Goal: Task Accomplishment & Management: Complete application form

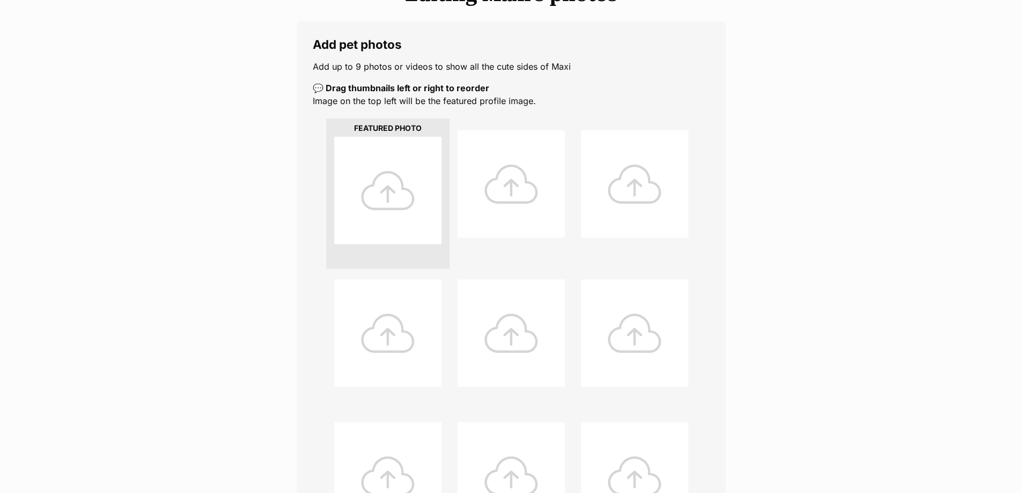
click at [378, 198] on div at bounding box center [387, 190] width 107 height 107
click at [411, 190] on div at bounding box center [387, 190] width 107 height 107
click at [411, 189] on div at bounding box center [387, 190] width 107 height 107
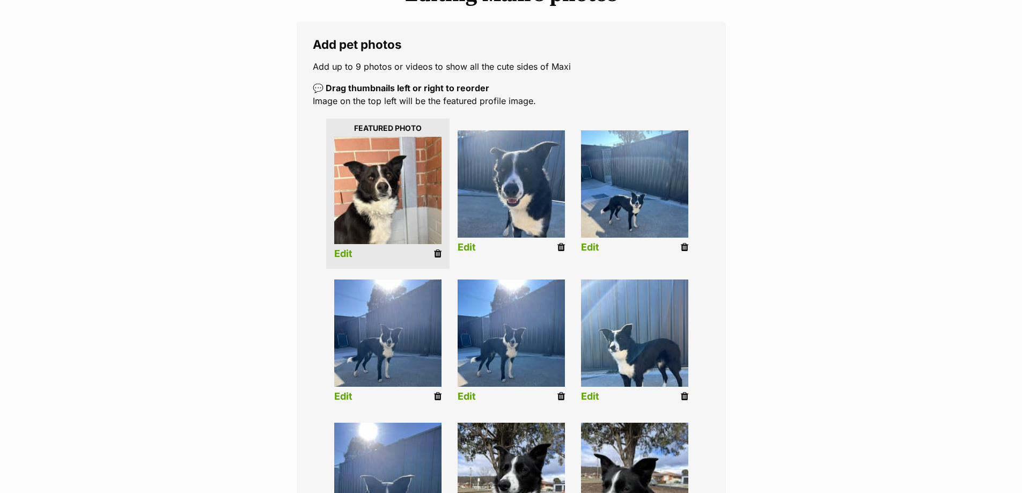
click at [775, 256] on div "Editing Maxi's photos Add pet photos Add up to 9 photos or videos to show all t…" at bounding box center [511, 325] width 789 height 686
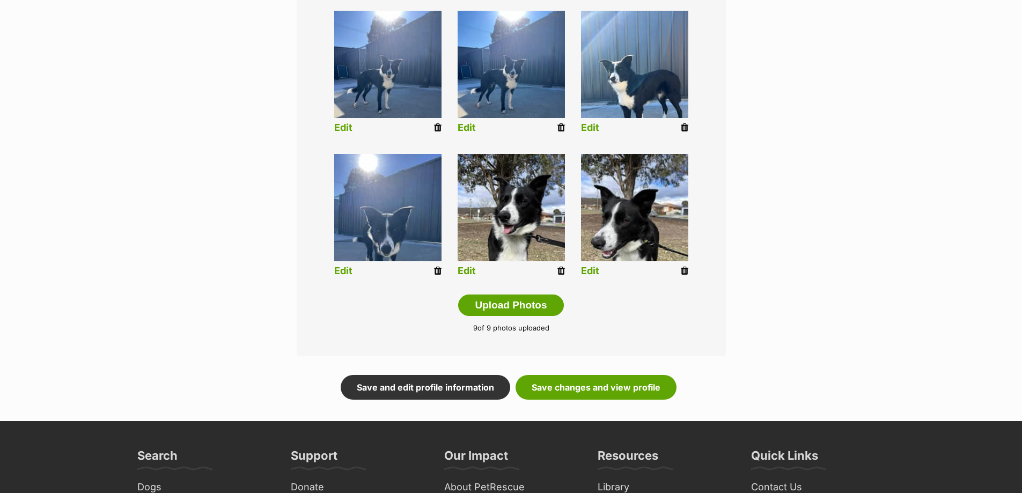
scroll to position [429, 0]
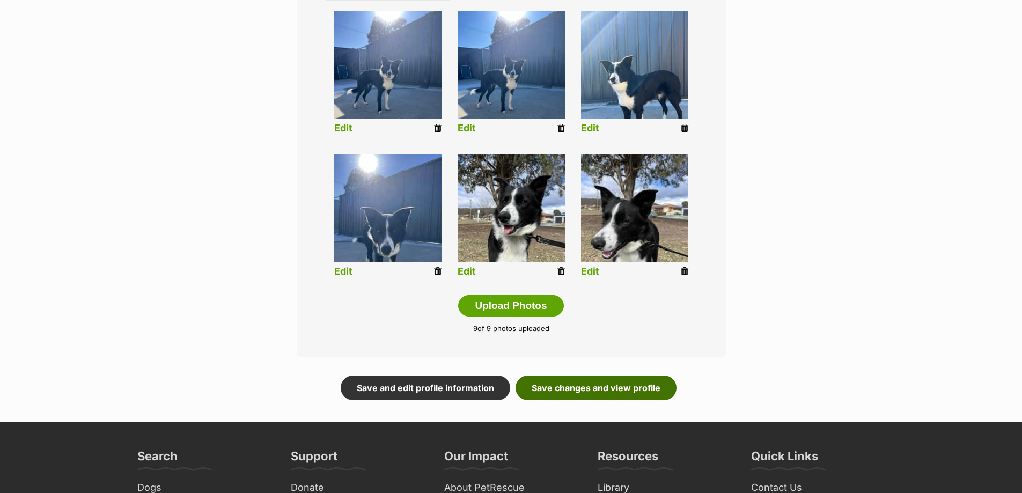
click at [629, 391] on link "Save changes and view profile" at bounding box center [596, 387] width 161 height 25
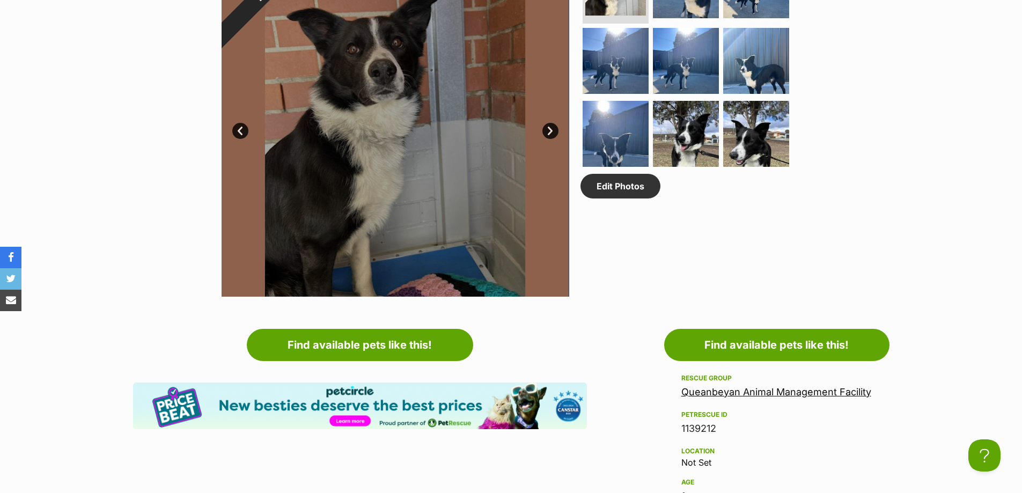
scroll to position [483, 0]
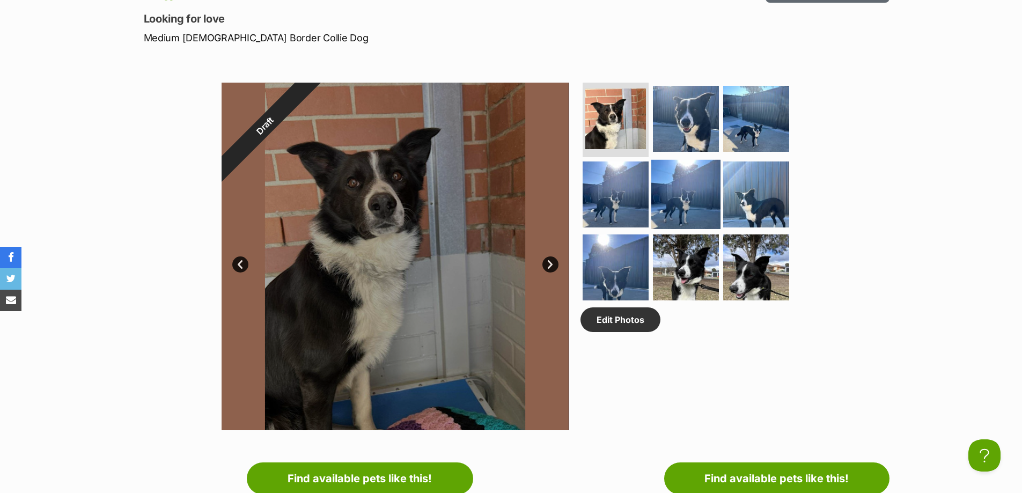
click at [680, 186] on img at bounding box center [685, 194] width 69 height 69
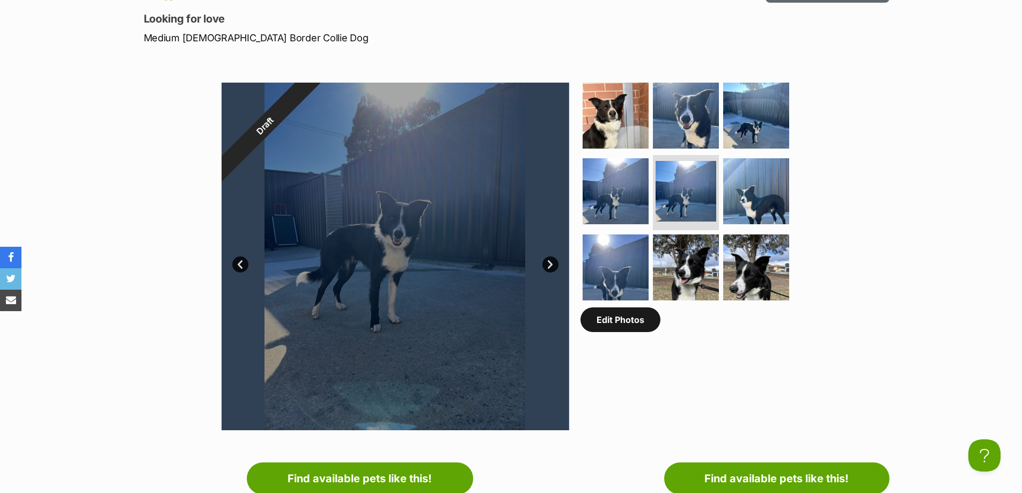
click at [622, 326] on link "Edit Photos" at bounding box center [620, 319] width 80 height 25
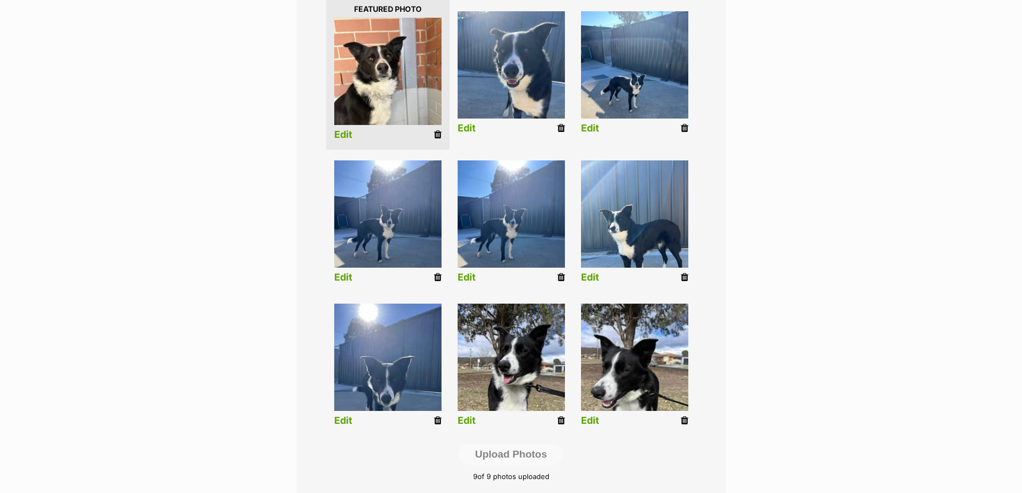
scroll to position [268, 0]
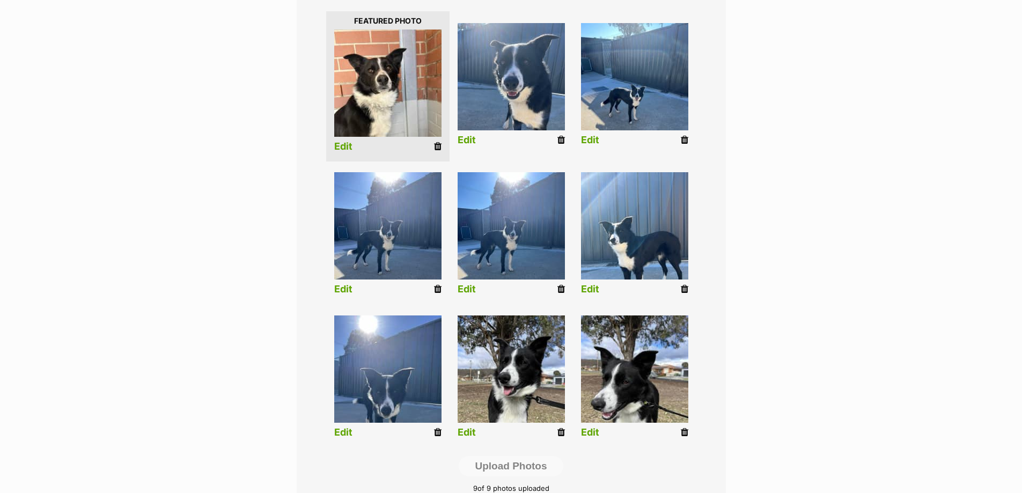
click at [437, 288] on icon at bounding box center [438, 289] width 8 height 10
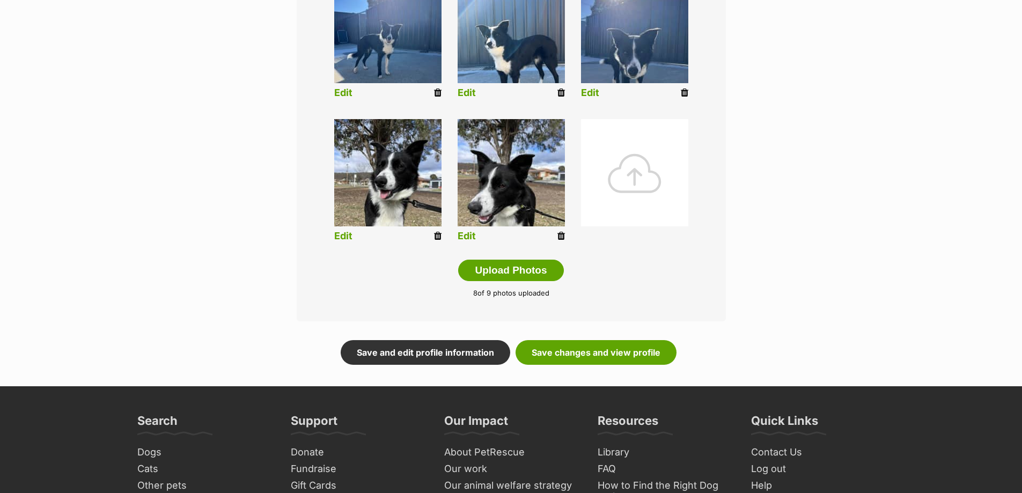
scroll to position [483, 0]
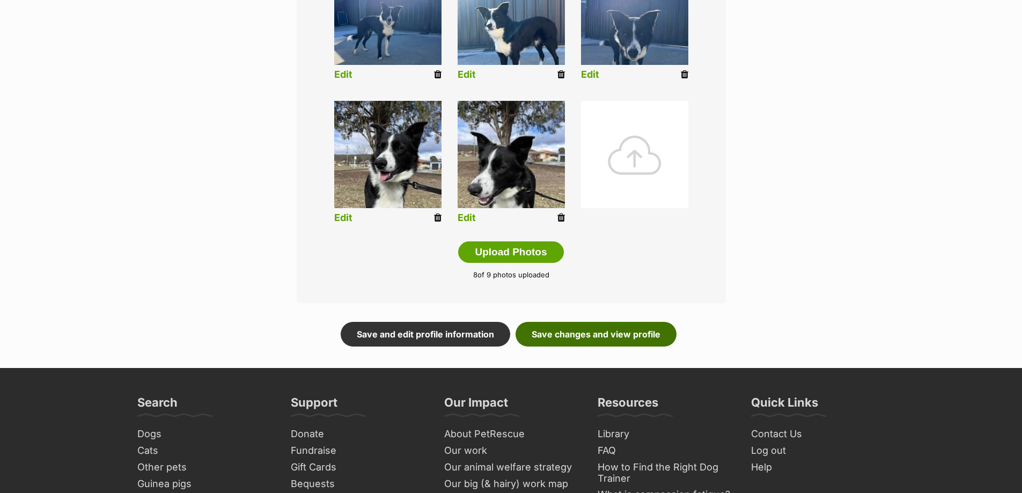
click at [579, 334] on link "Save changes and view profile" at bounding box center [596, 334] width 161 height 25
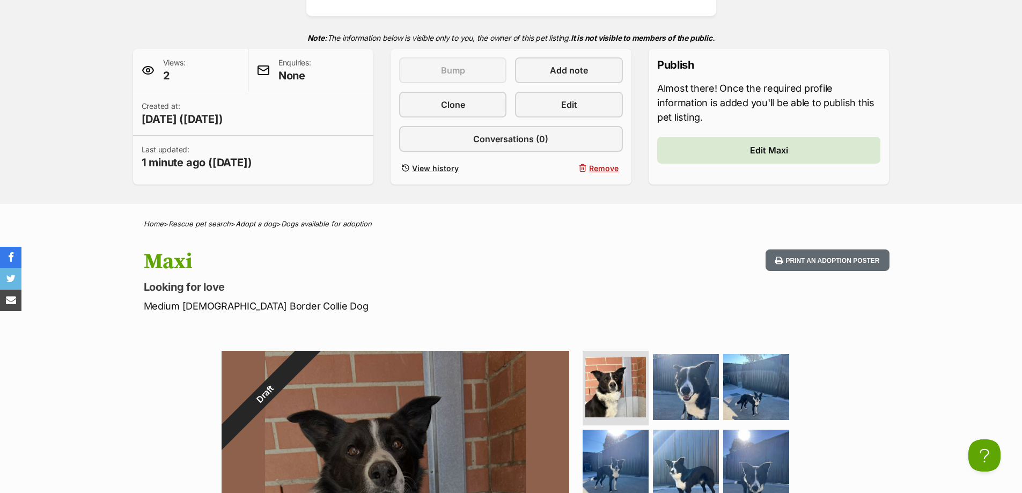
scroll to position [210, 0]
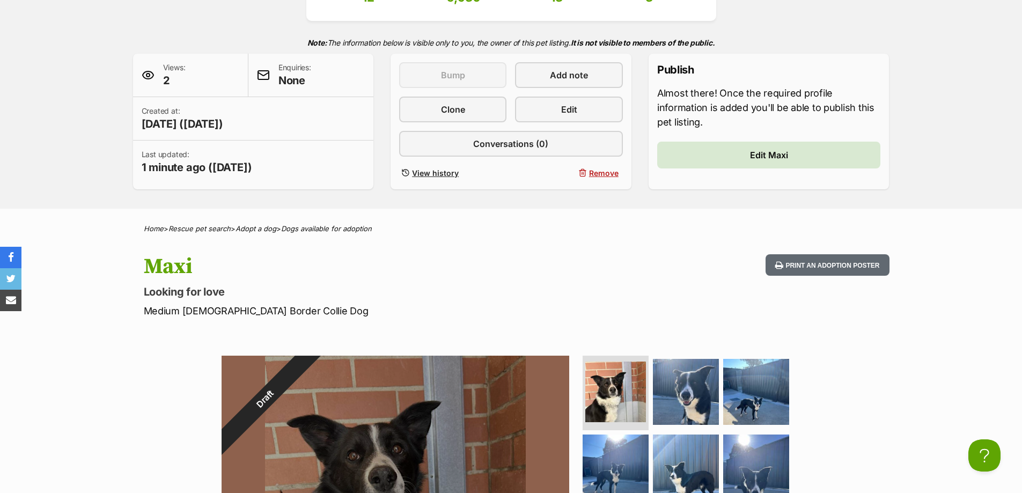
click at [168, 80] on span "2" at bounding box center [174, 80] width 23 height 15
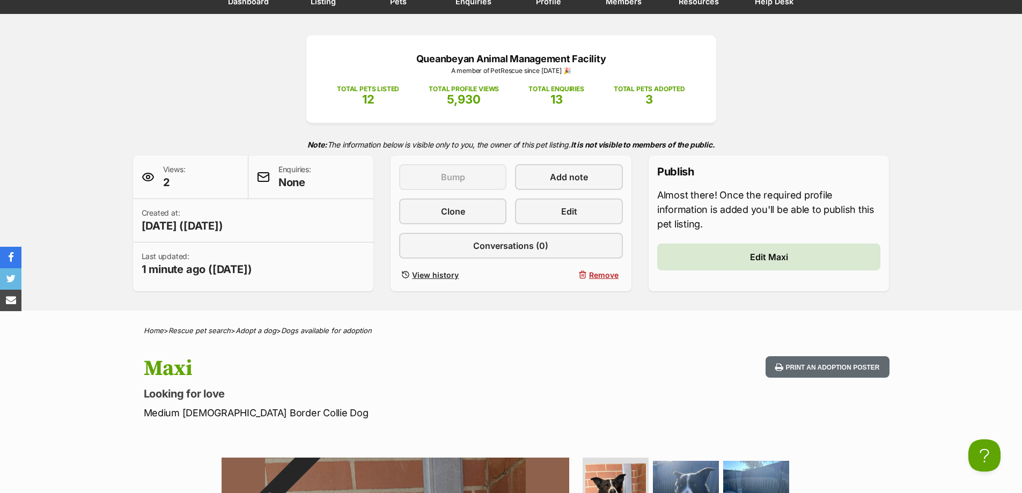
scroll to position [102, 0]
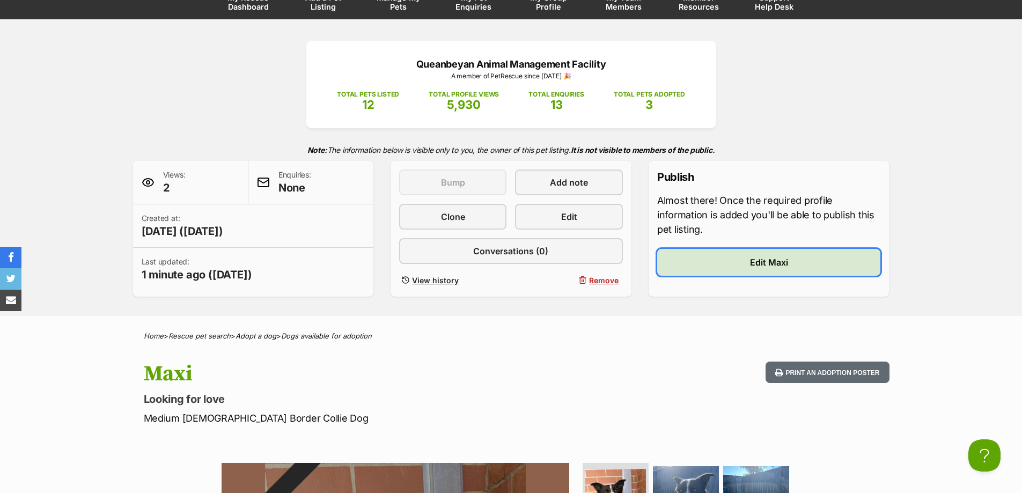
click at [773, 256] on span "Edit Maxi" at bounding box center [769, 262] width 38 height 13
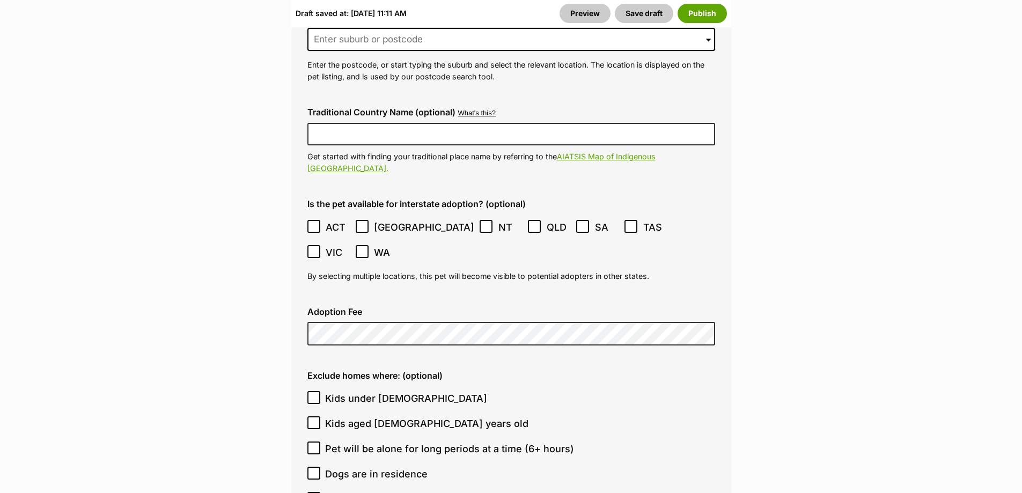
scroll to position [2736, 0]
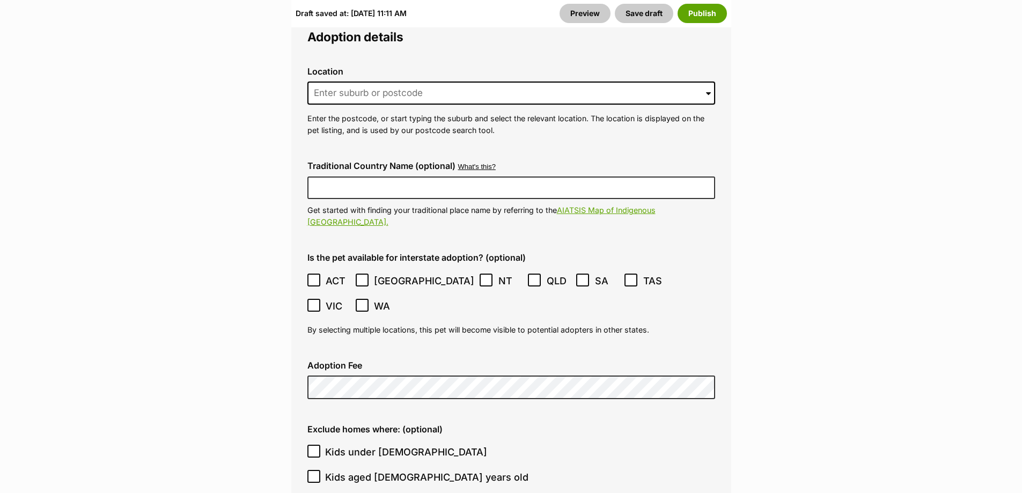
click at [315, 276] on icon at bounding box center [314, 280] width 8 height 8
click at [354, 268] on ol "ACT NSW NT QLD SA TAS VIC WA" at bounding box center [511, 293] width 408 height 50
click at [306, 244] on div "Is the pet available for interstate adoption? (optional) ACT NSW NT QLD SA TAS …" at bounding box center [511, 294] width 425 height 100
click at [312, 276] on icon at bounding box center [314, 280] width 8 height 8
click at [360, 276] on icon at bounding box center [362, 280] width 8 height 8
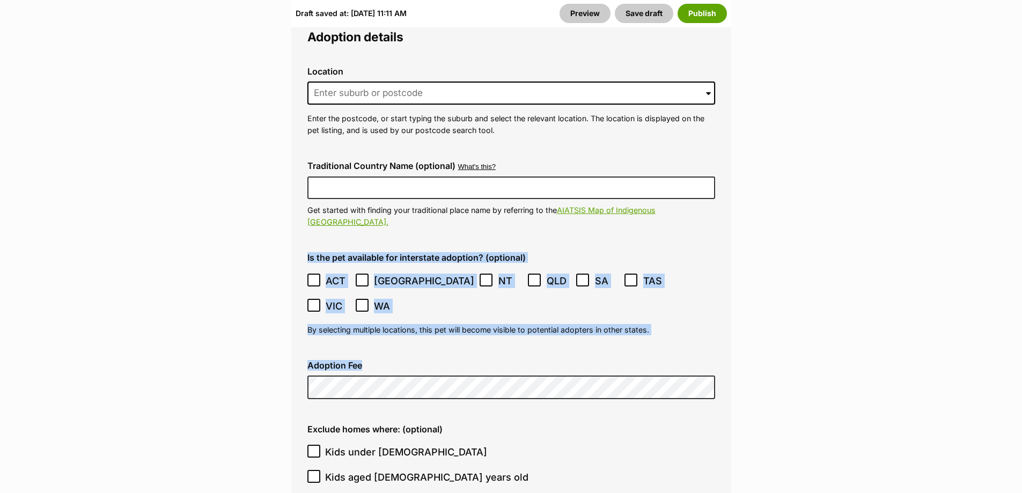
drag, startPoint x: 262, startPoint y: 209, endPoint x: 567, endPoint y: 267, distance: 310.7
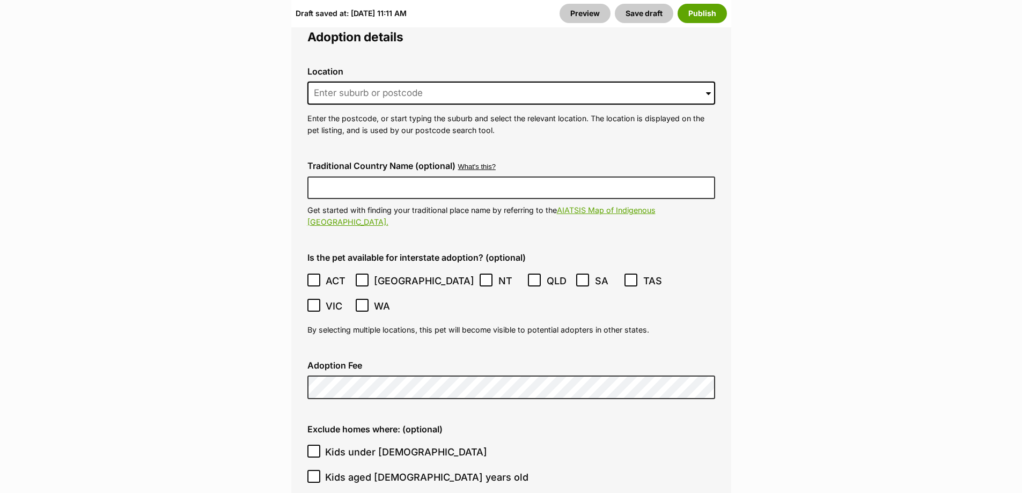
click at [313, 276] on icon at bounding box center [314, 280] width 8 height 8
click at [362, 276] on icon at bounding box center [362, 280] width 8 height 8
click at [406, 259] on div "Is the pet available for interstate adoption? (optional) ACT NSW NT QLD SA TAS …" at bounding box center [511, 294] width 425 height 100
click at [531, 277] on icon at bounding box center [534, 279] width 6 height 5
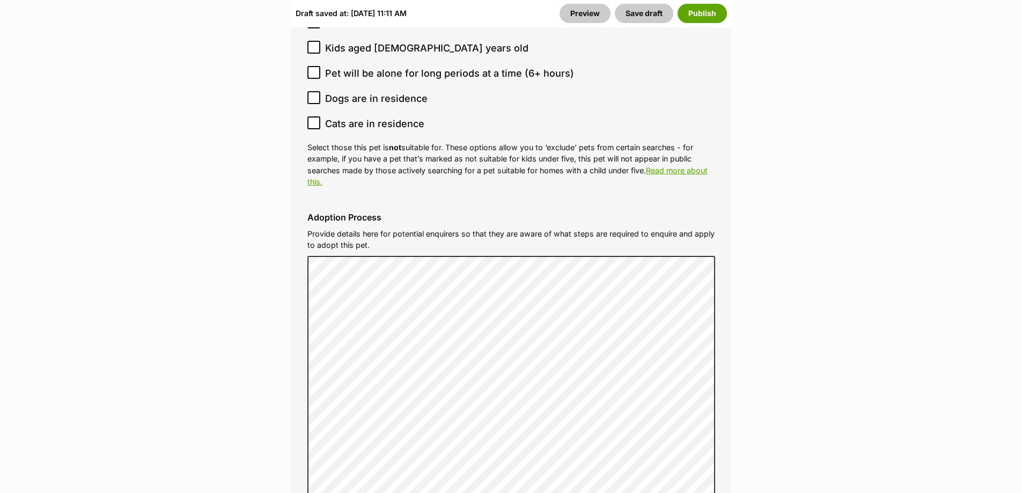
scroll to position [2897, 0]
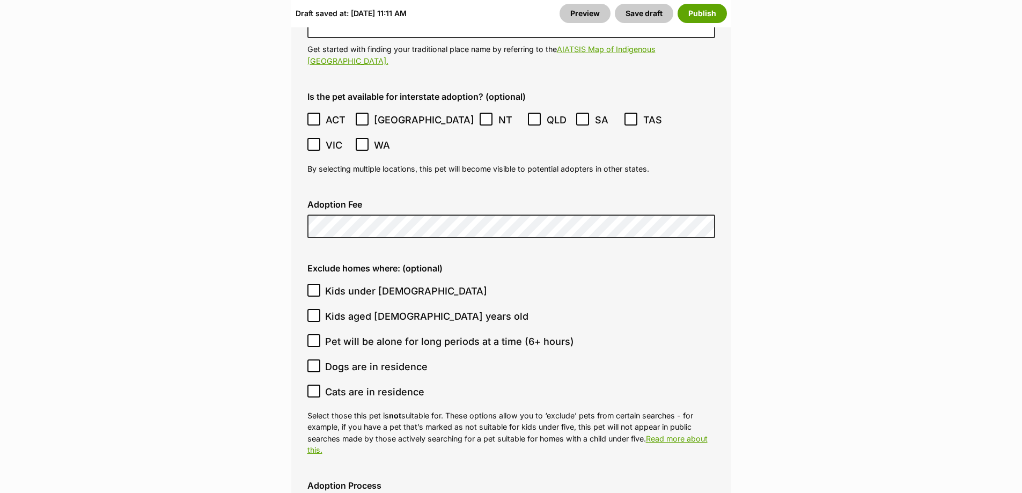
click at [395, 278] on ol "Kids under 5 years old Kids aged 6-12 years old Pet will be alone for long peri…" at bounding box center [511, 341] width 408 height 126
click at [397, 284] on span "Kids under 5 years old" at bounding box center [406, 291] width 162 height 14
click at [320, 284] on input "Kids under 5 years old" at bounding box center [313, 290] width 13 height 13
checkbox input "true"
click at [396, 309] on span "Kids aged 6-12 years old" at bounding box center [426, 316] width 203 height 14
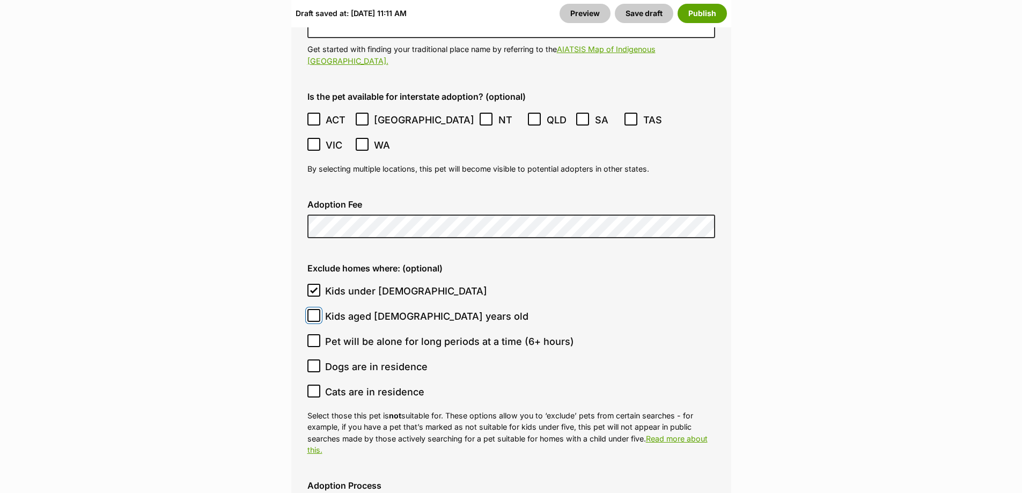
click at [320, 309] on input "Kids aged 6-12 years old" at bounding box center [313, 315] width 13 height 13
checkbox input "true"
click at [391, 385] on span "Cats are in residence" at bounding box center [374, 392] width 99 height 14
click at [320, 385] on input "Cats are in residence" at bounding box center [313, 391] width 13 height 13
checkbox input "true"
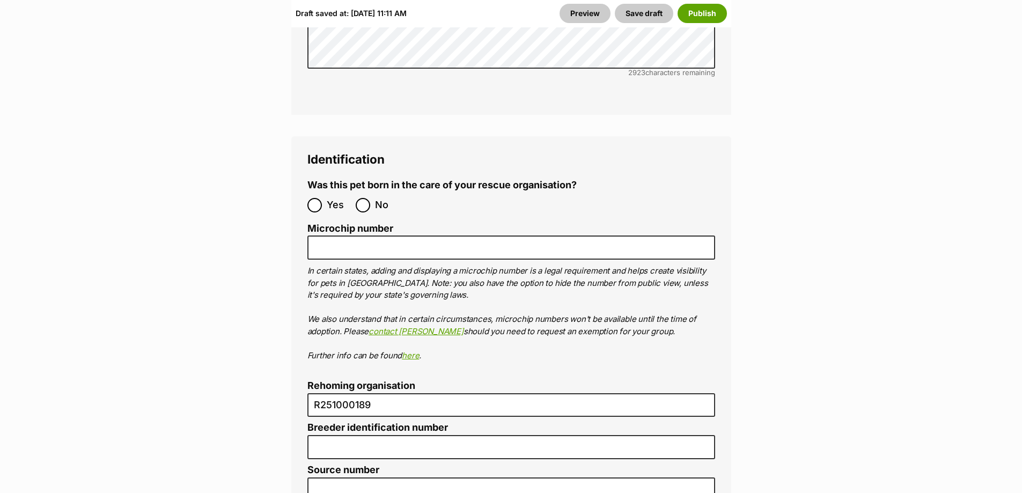
scroll to position [3862, 0]
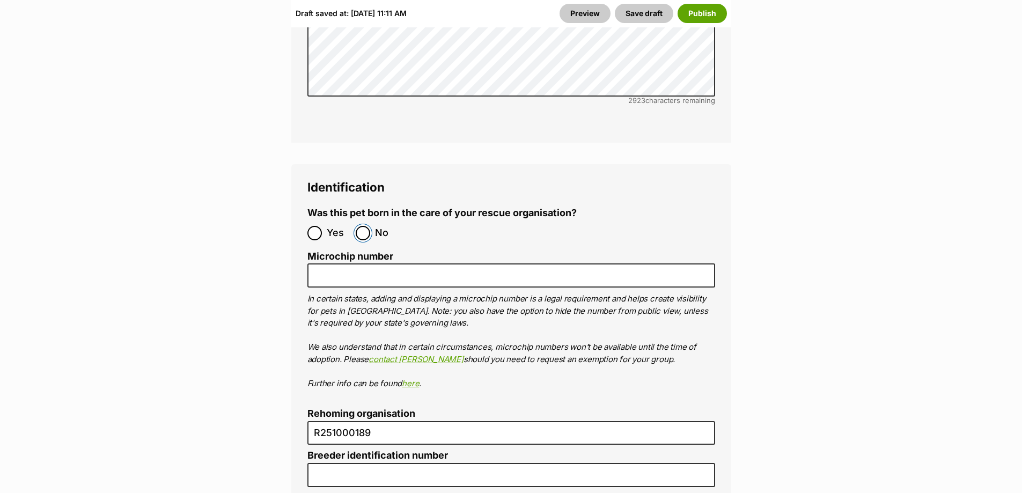
click at [369, 226] on input "No" at bounding box center [363, 233] width 14 height 14
radio input "true"
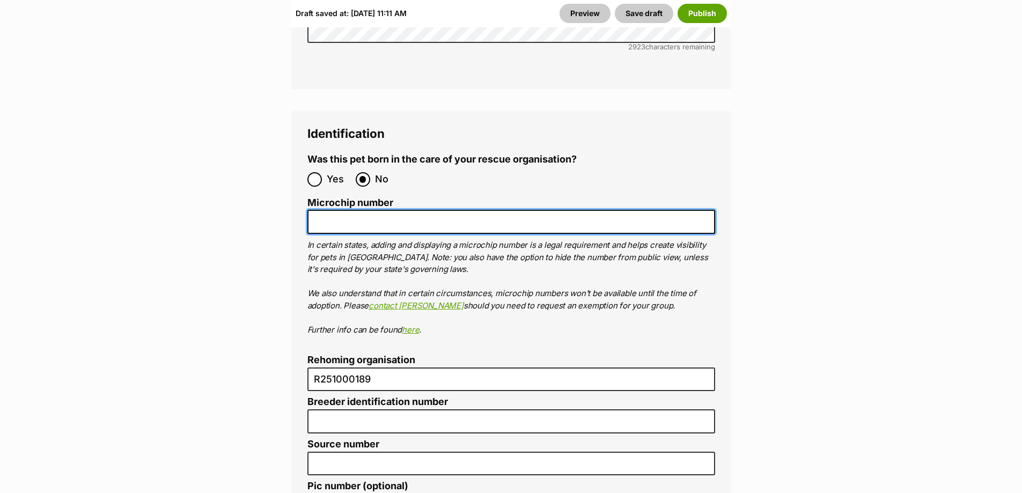
click at [377, 210] on input "Microchip number" at bounding box center [511, 222] width 408 height 24
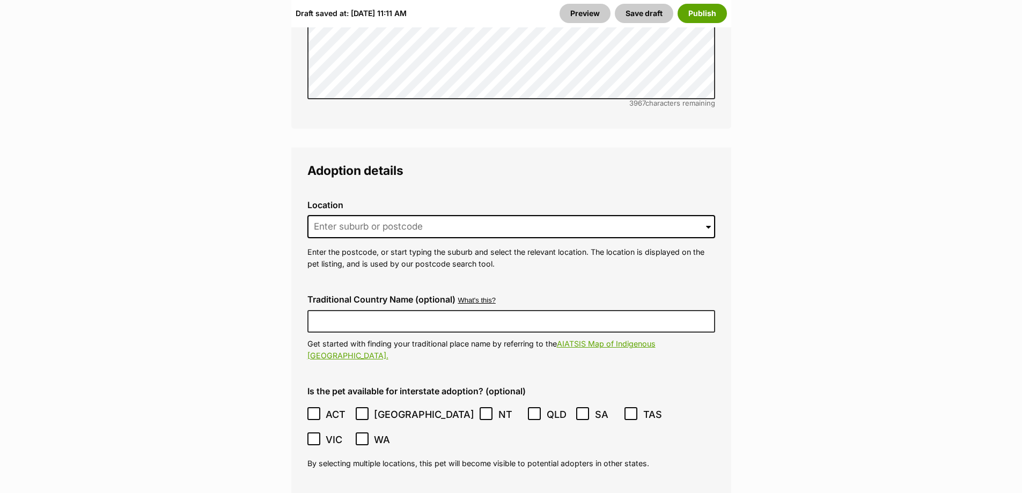
scroll to position [2628, 0]
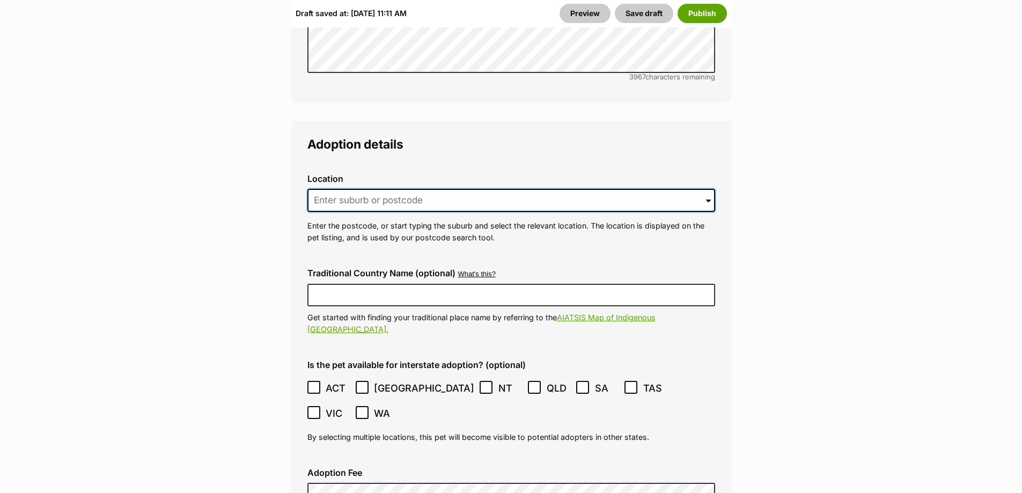
click at [466, 189] on input at bounding box center [511, 201] width 408 height 24
click at [463, 189] on input at bounding box center [511, 201] width 408 height 24
click at [463, 174] on label "Location" at bounding box center [511, 179] width 408 height 10
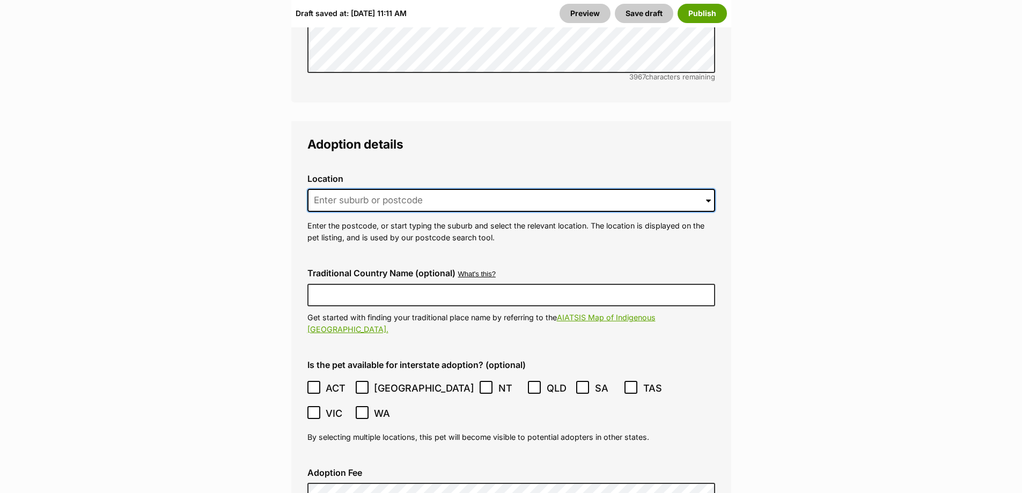
click at [439, 189] on input at bounding box center [511, 201] width 408 height 24
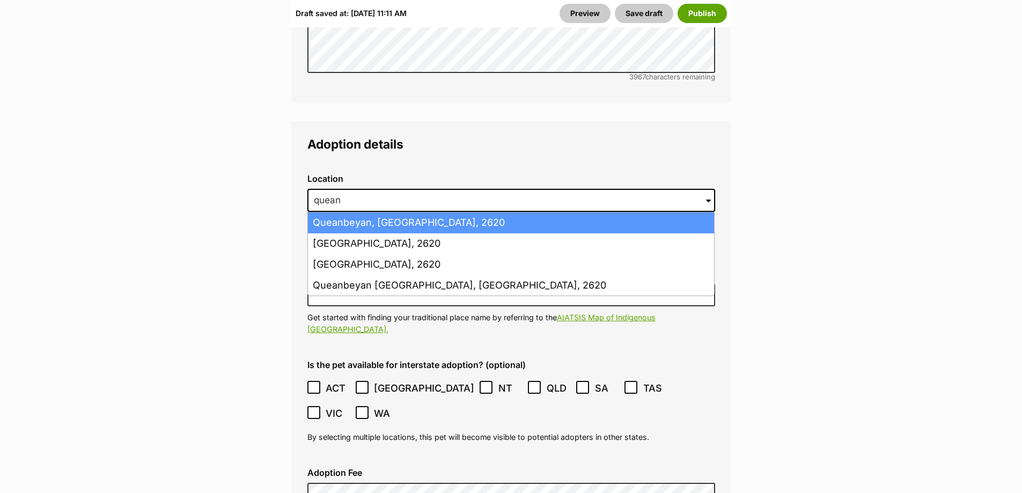
click at [441, 212] on li "Queanbeyan, New South Wales, 2620" at bounding box center [511, 222] width 406 height 21
type input "Queanbeyan, New South Wales, 2620"
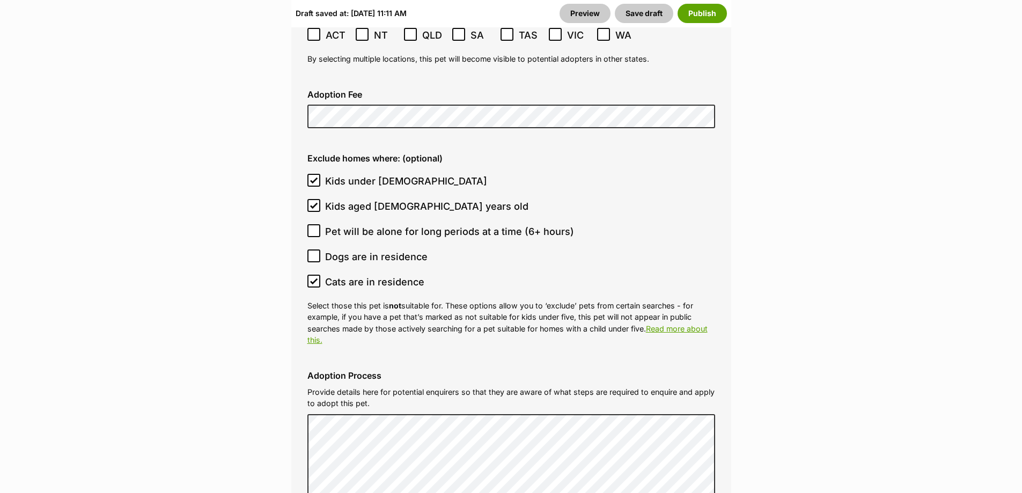
scroll to position [2950, 0]
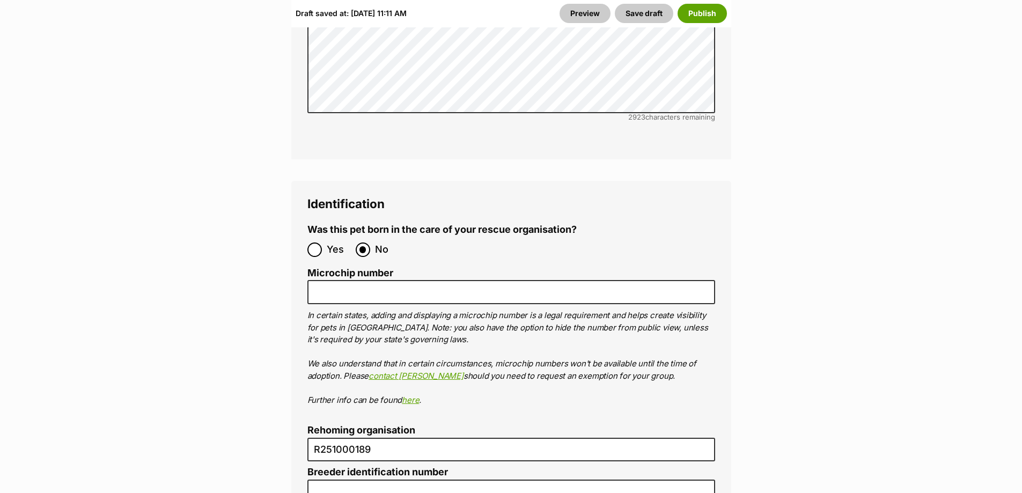
scroll to position [3862, 0]
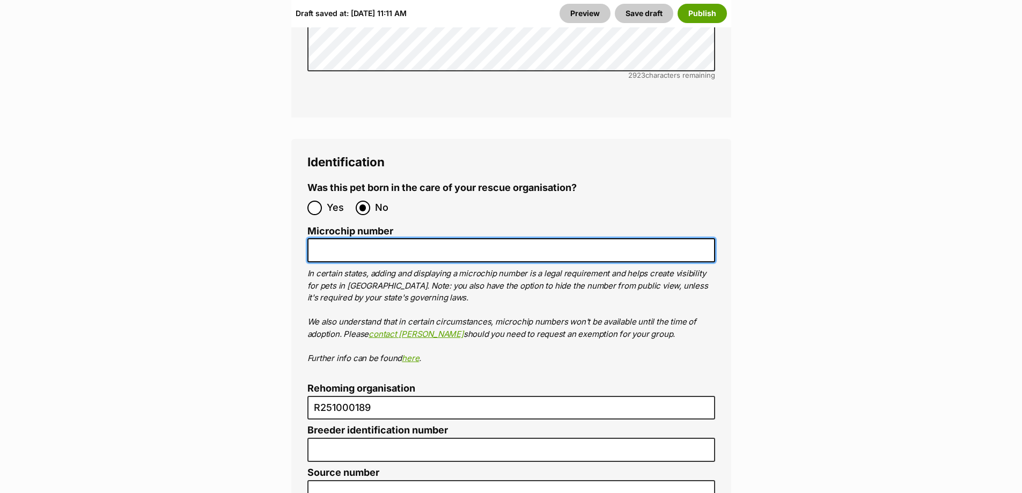
click at [674, 238] on input "Microchip number" at bounding box center [511, 250] width 408 height 24
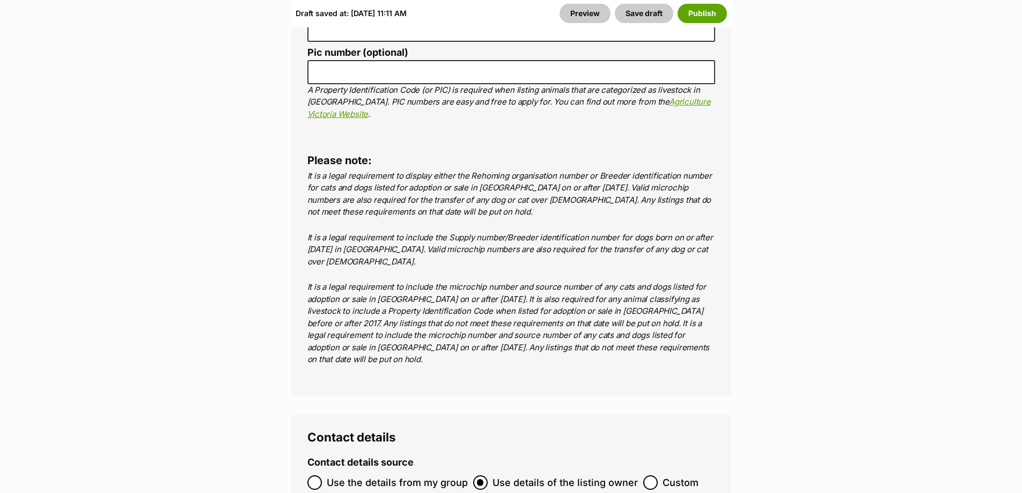
scroll to position [4345, 0]
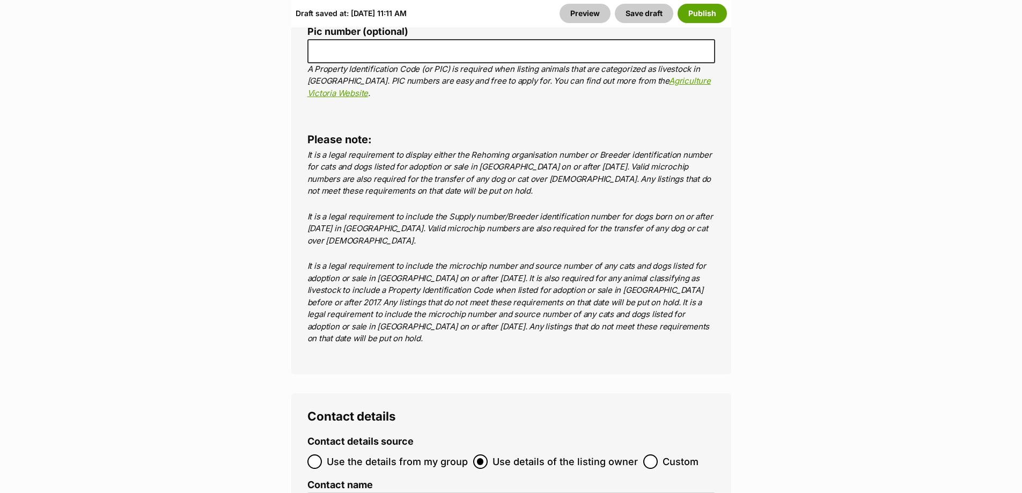
type input "991003001950122"
click at [698, 3] on div "Draft saved at: Mon, 25 Aug, 11:11 AM Preview Save draft Publish" at bounding box center [511, 13] width 440 height 28
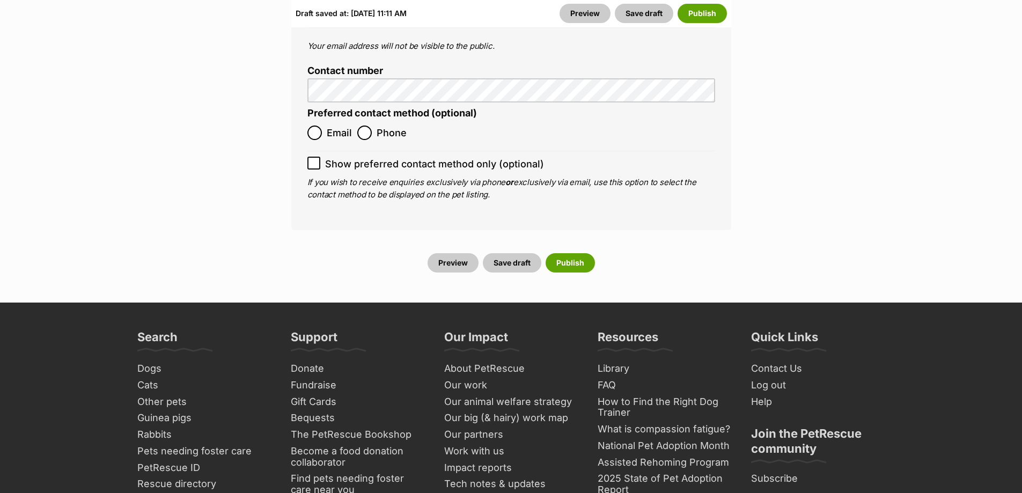
scroll to position [4881, 0]
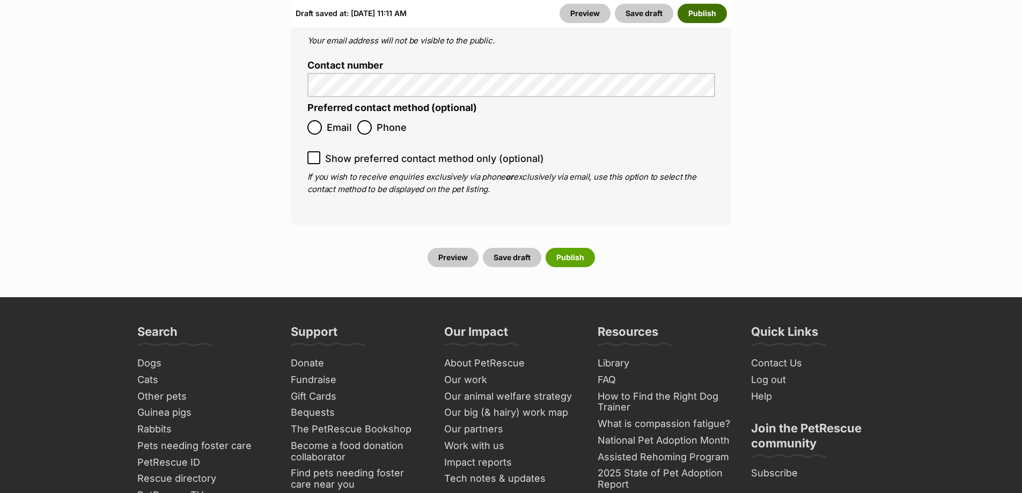
click at [706, 16] on button "Publish" at bounding box center [702, 13] width 49 height 19
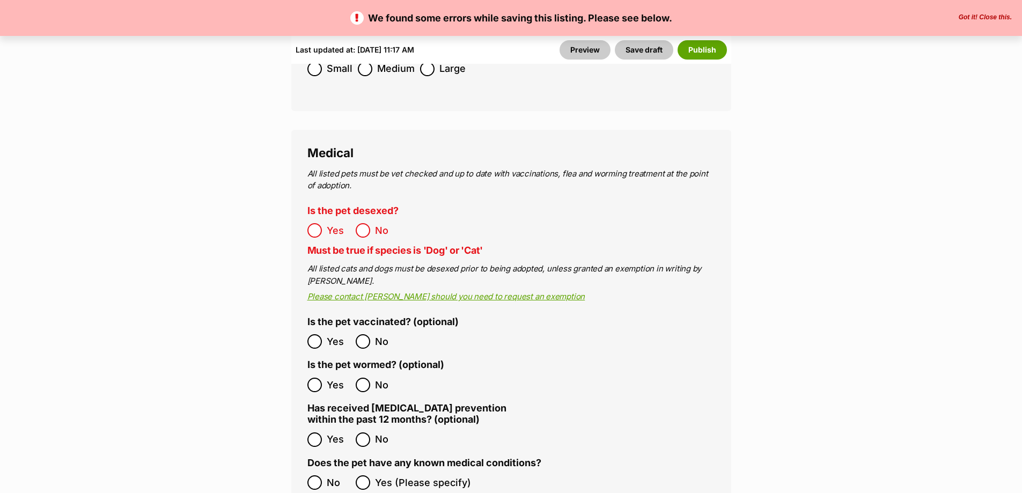
scroll to position [2092, 0]
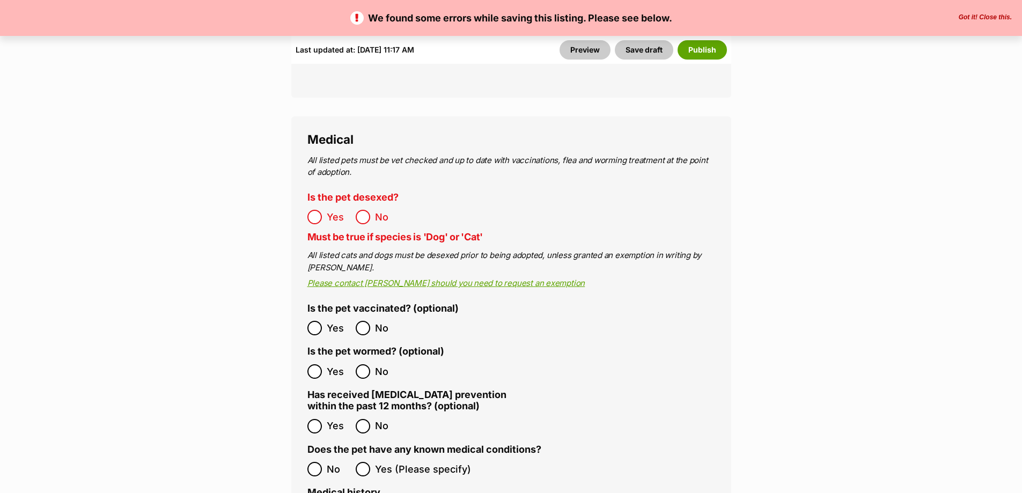
click at [424, 204] on ol "Yes No" at bounding box center [409, 216] width 204 height 25
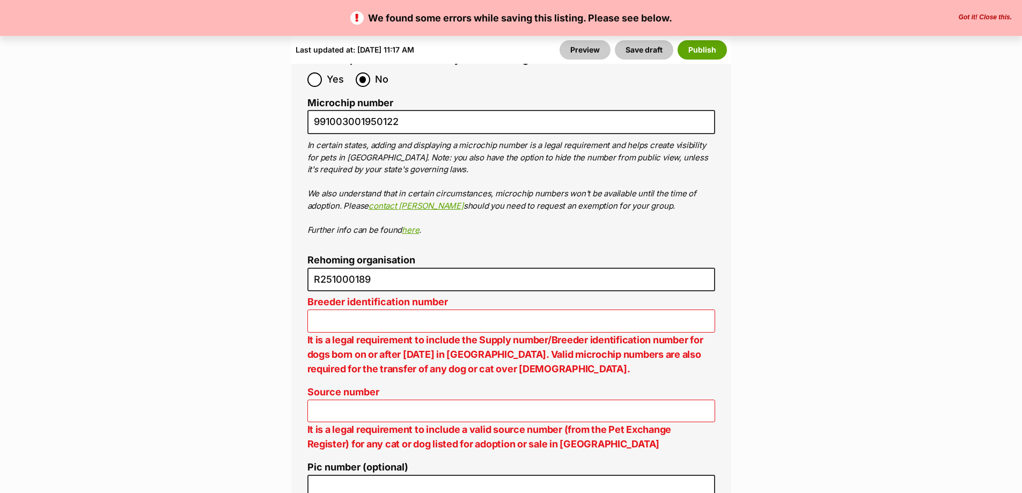
scroll to position [4184, 0]
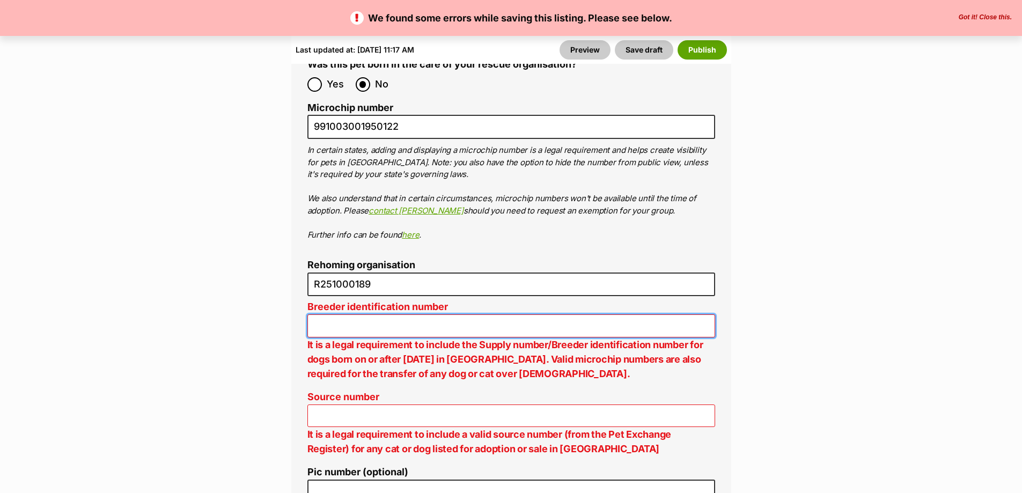
click at [439, 314] on input "Breeder identification number" at bounding box center [511, 325] width 408 height 23
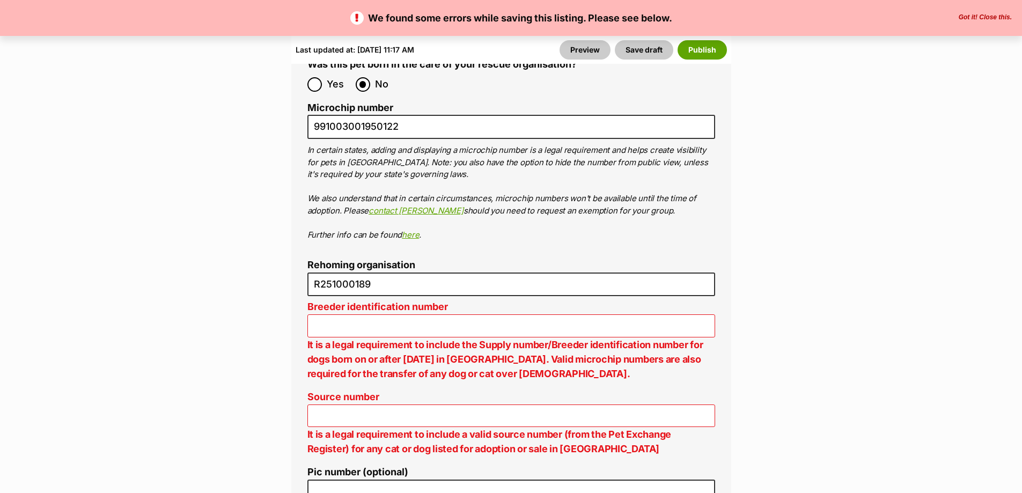
drag, startPoint x: 244, startPoint y: 244, endPoint x: 250, endPoint y: 240, distance: 7.5
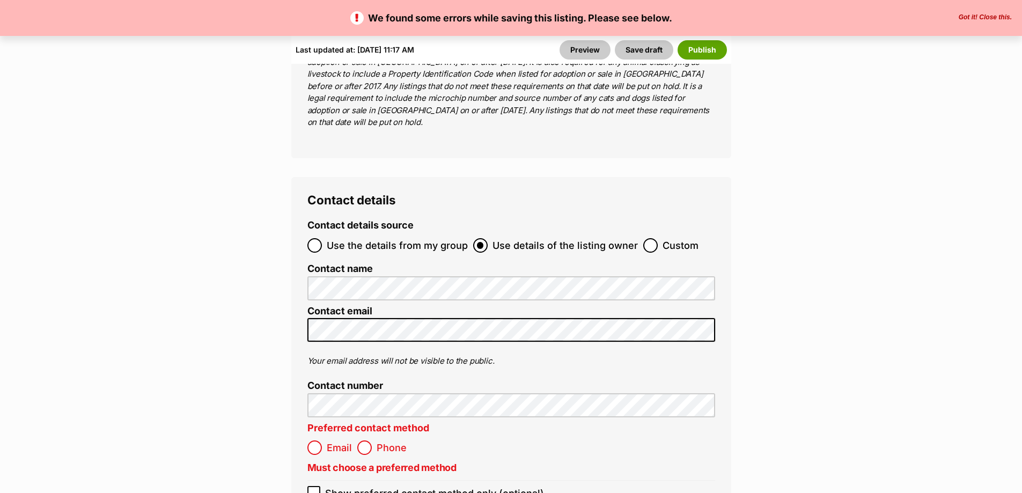
scroll to position [4989, 0]
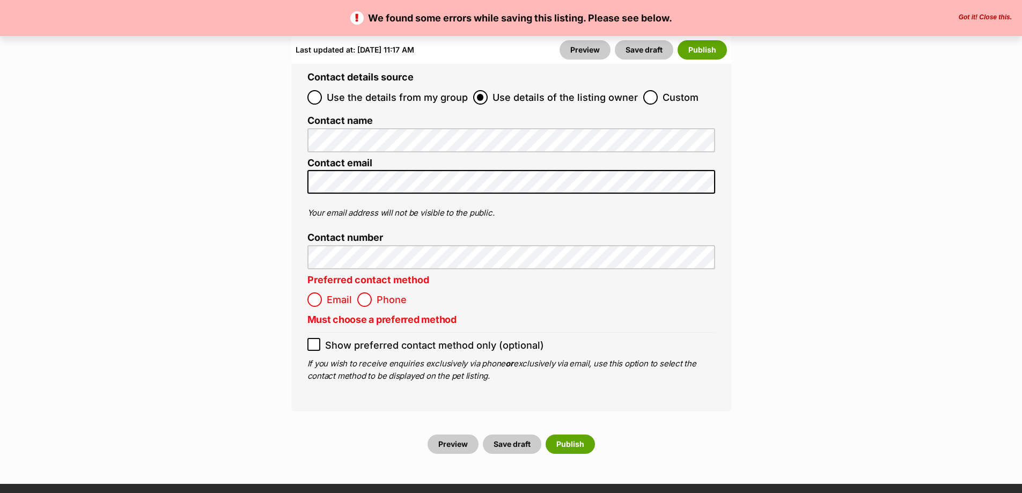
click at [332, 292] on span "Email" at bounding box center [339, 299] width 25 height 14
click at [322, 292] on input "Email" at bounding box center [314, 299] width 14 height 14
radio input "true"
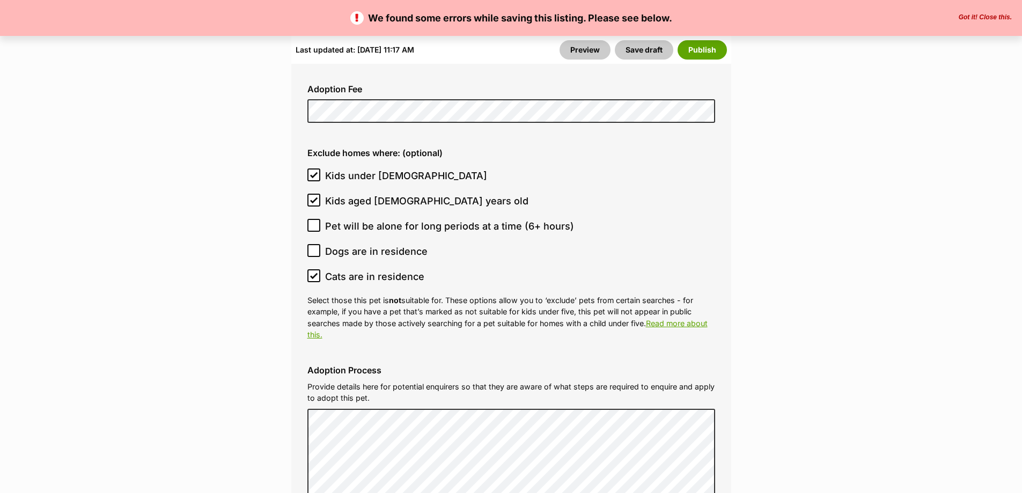
scroll to position [3219, 0]
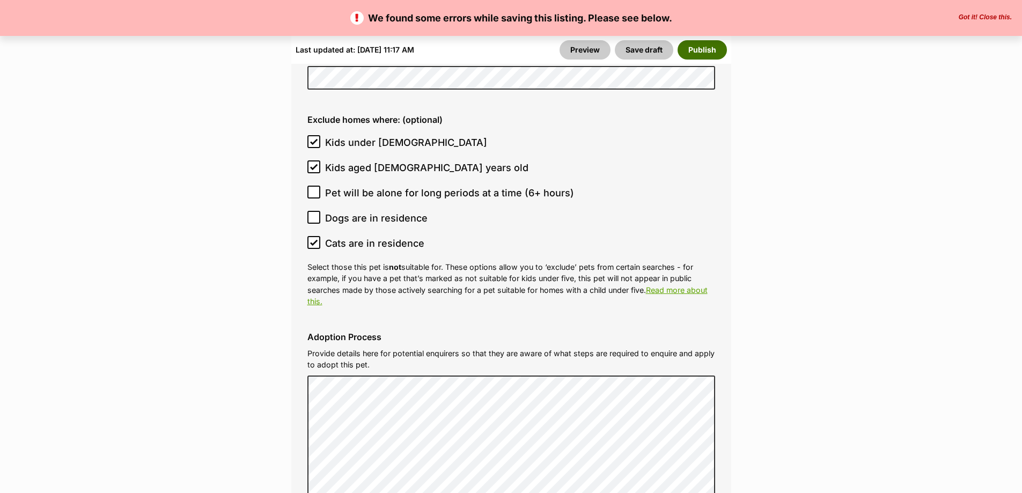
click at [697, 55] on button "Publish" at bounding box center [702, 49] width 49 height 19
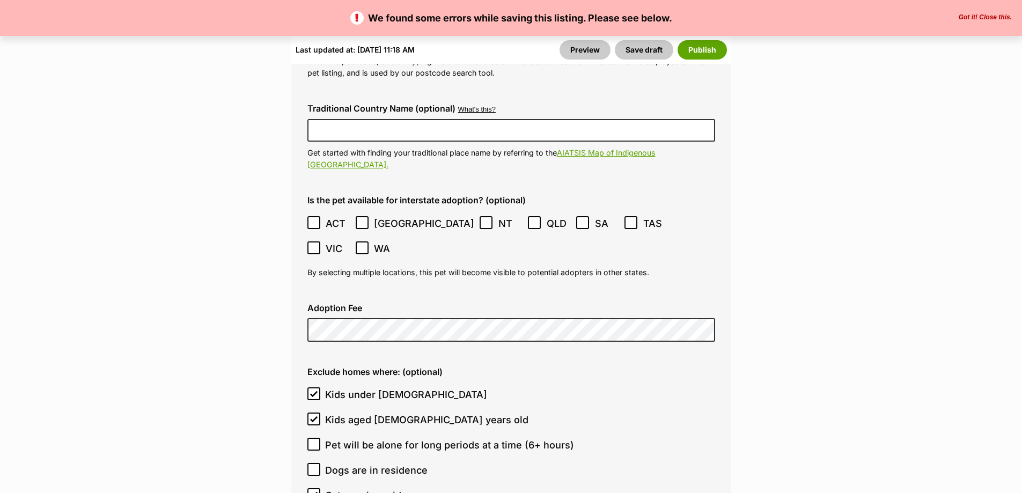
scroll to position [2950, 0]
click at [531, 220] on icon at bounding box center [535, 224] width 8 height 8
click at [699, 58] on button "Publish" at bounding box center [702, 49] width 49 height 19
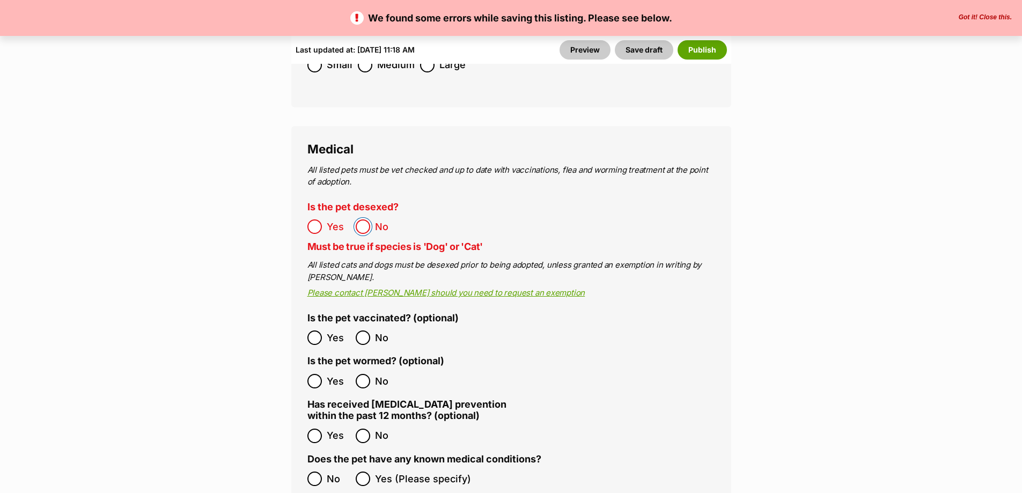
scroll to position [2092, 0]
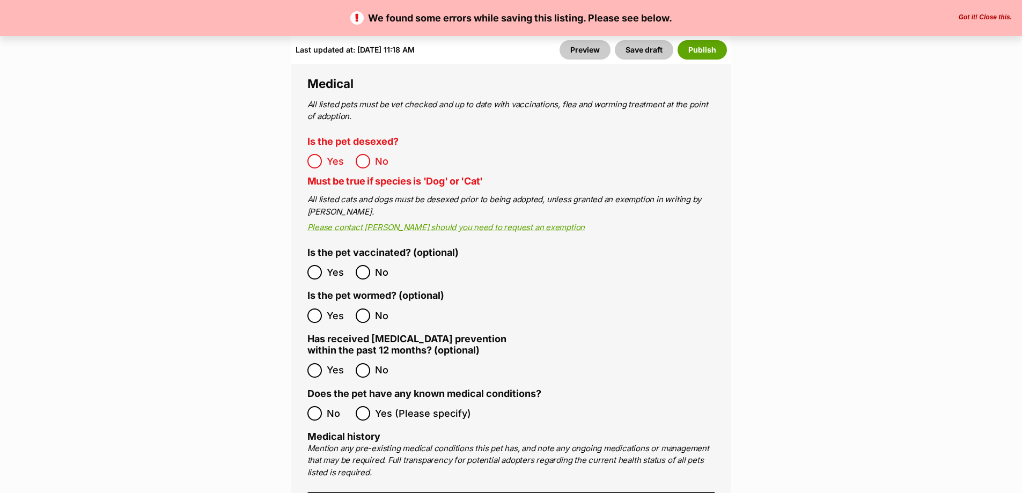
click at [461, 149] on ol "Yes No" at bounding box center [409, 161] width 204 height 25
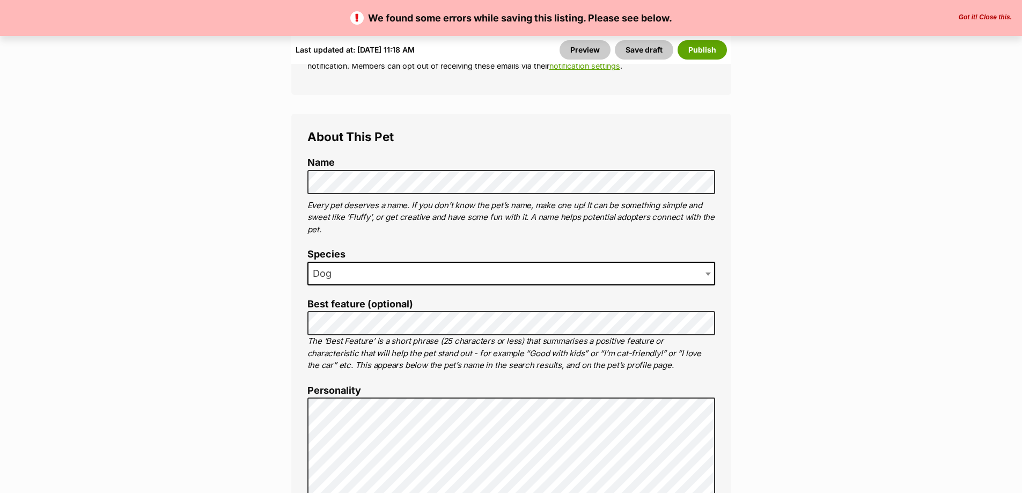
scroll to position [644, 0]
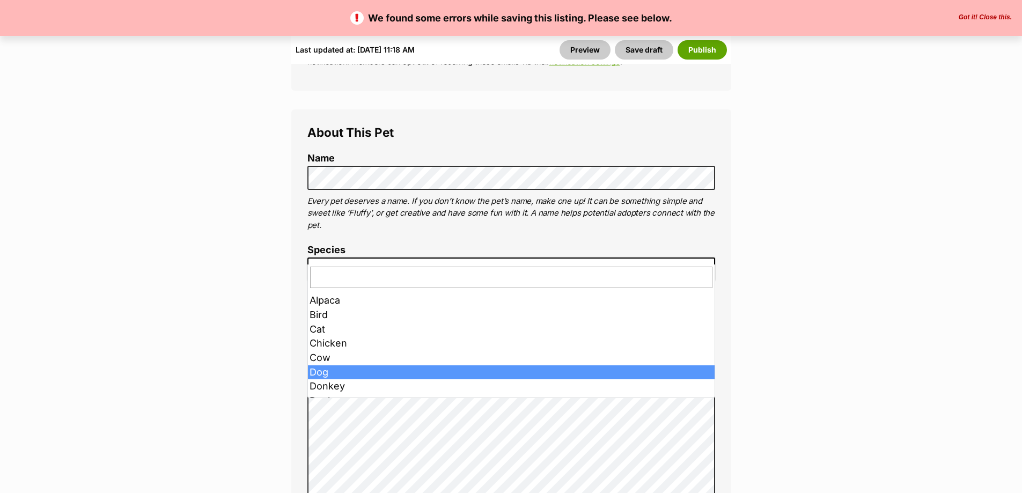
click at [408, 263] on span "Dog" at bounding box center [511, 269] width 408 height 24
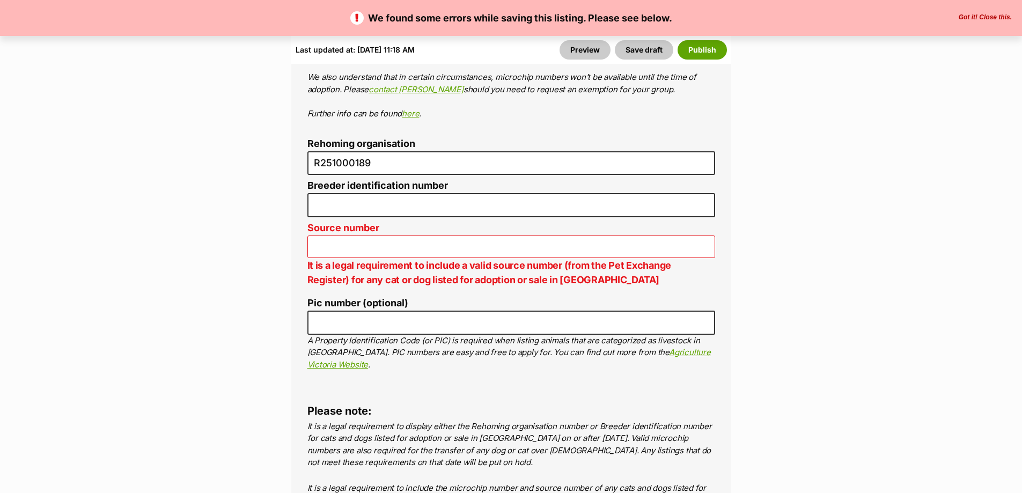
scroll to position [4238, 0]
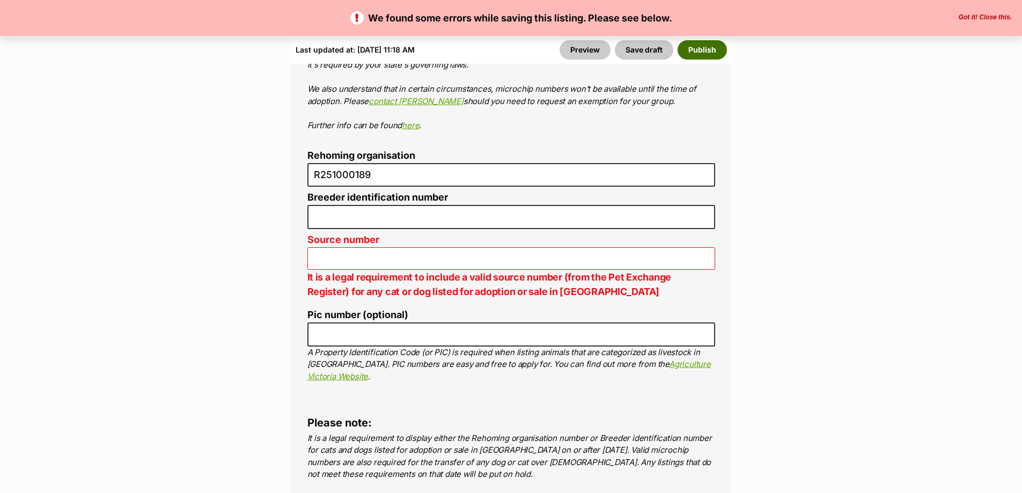
click at [707, 48] on button "Publish" at bounding box center [702, 49] width 49 height 19
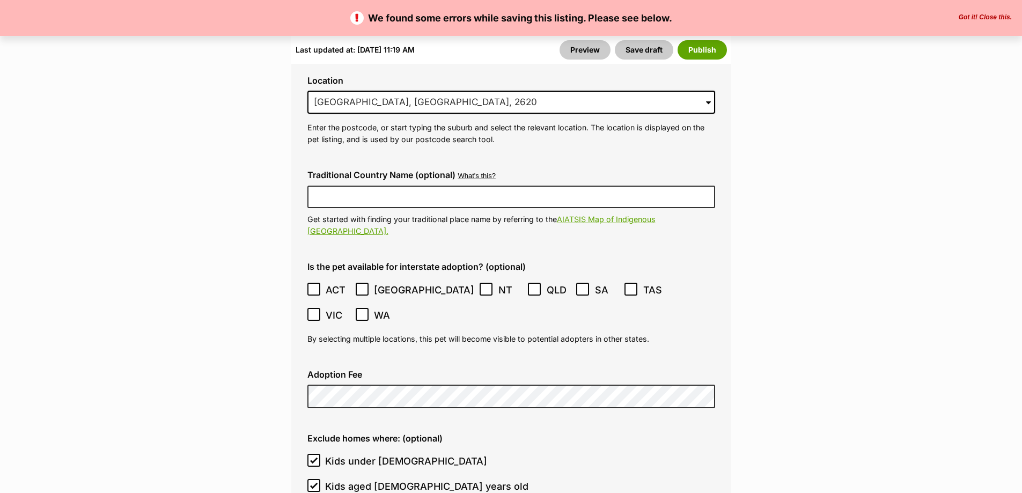
scroll to position [2789, 0]
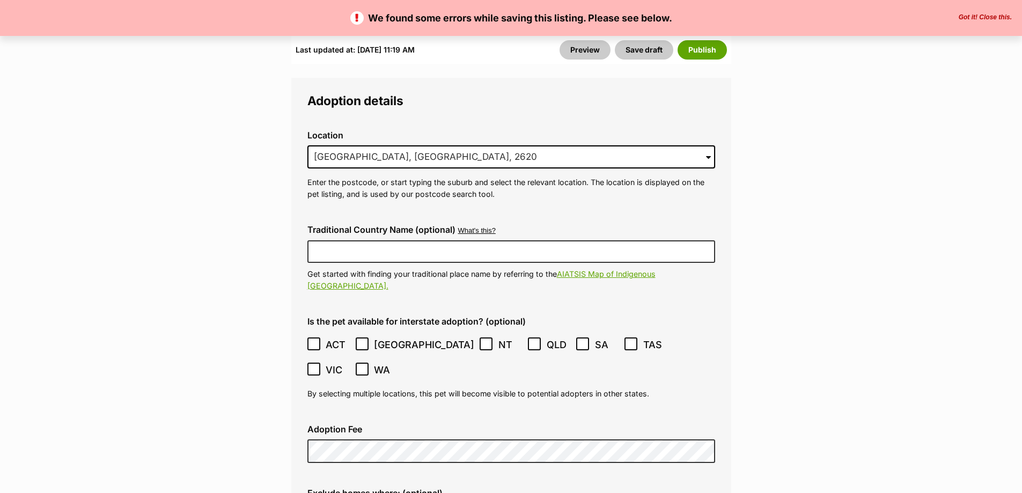
click at [318, 365] on icon at bounding box center [314, 369] width 8 height 8
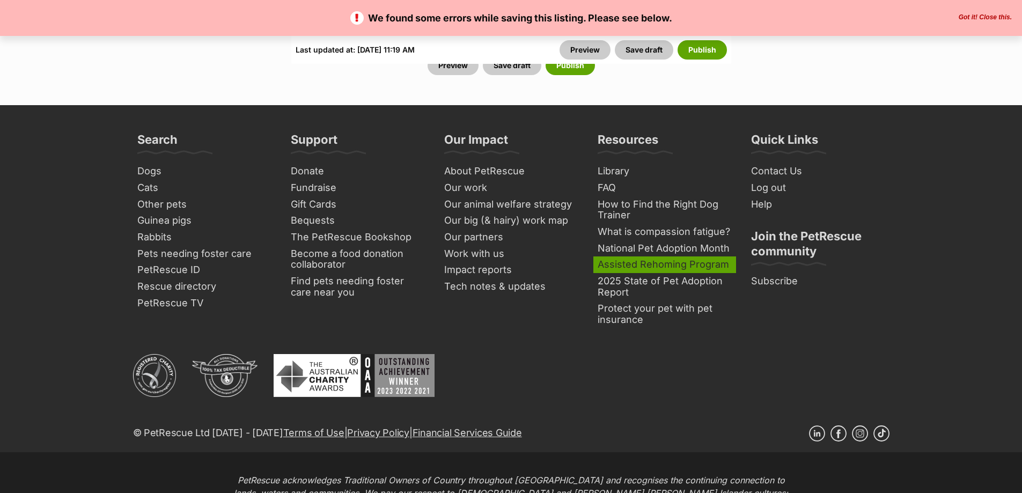
scroll to position [4721, 0]
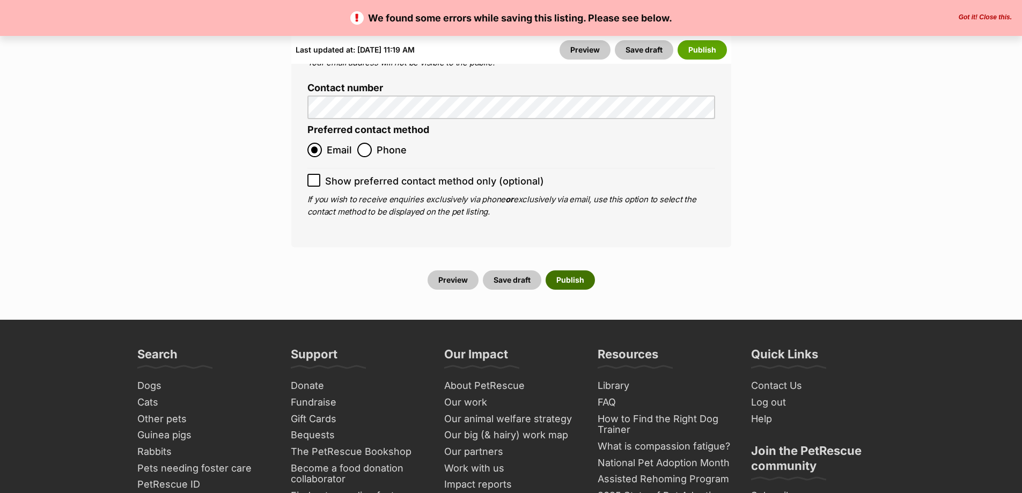
click at [561, 270] on button "Publish" at bounding box center [570, 279] width 49 height 19
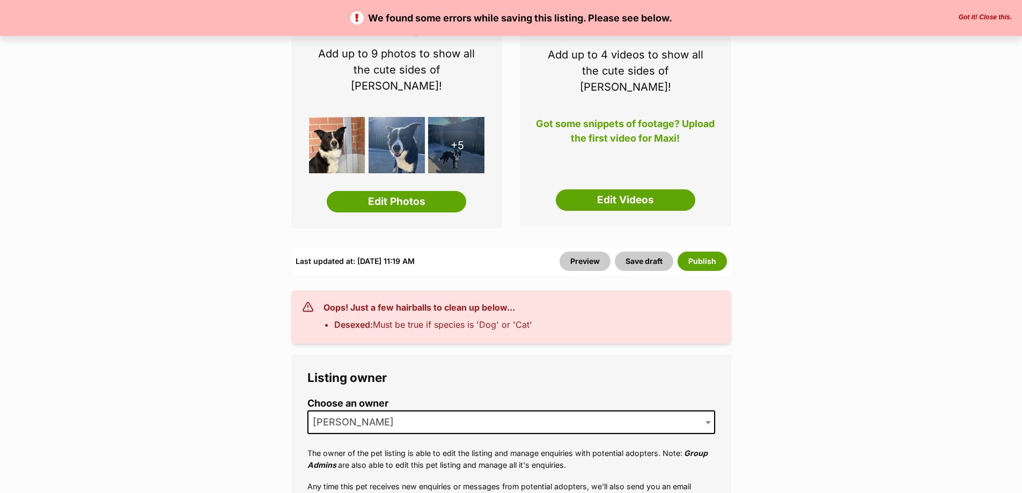
scroll to position [161, 0]
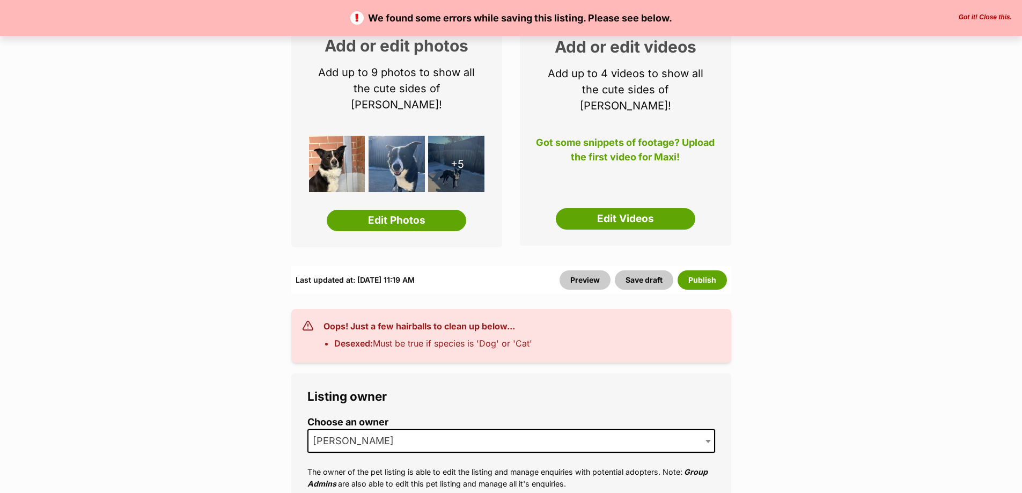
click at [435, 337] on li "Desexed: Must be true if species is 'Dog' or 'Cat'" at bounding box center [433, 343] width 198 height 13
click at [436, 320] on h3 "Oops! Just a few hairballs to clean up below..." at bounding box center [427, 326] width 209 height 13
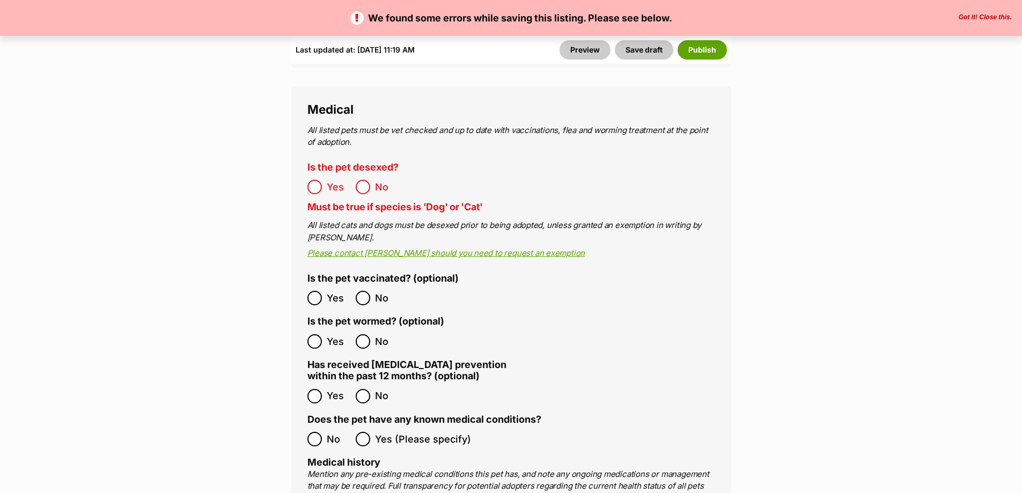
scroll to position [1931, 0]
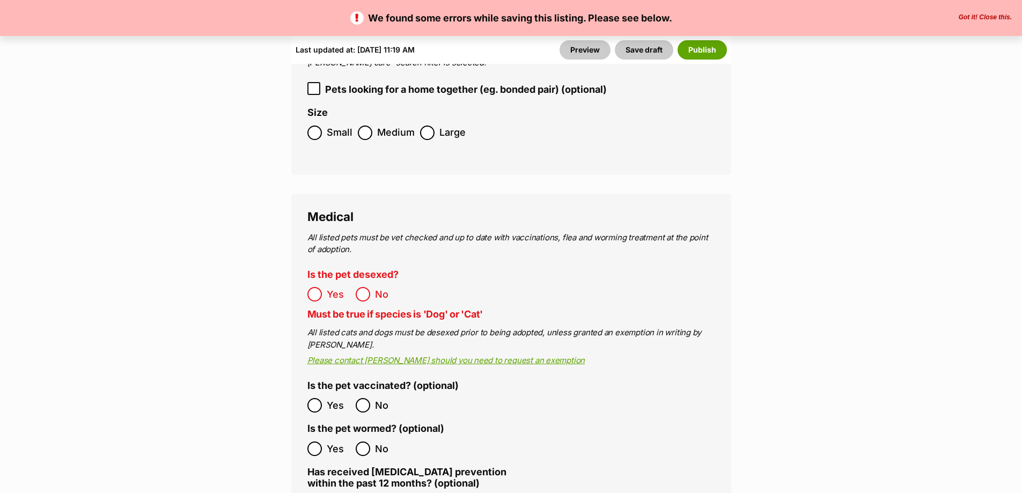
click at [327, 287] on span "Yes" at bounding box center [339, 294] width 24 height 14
click at [704, 47] on button "Publish" at bounding box center [702, 49] width 49 height 19
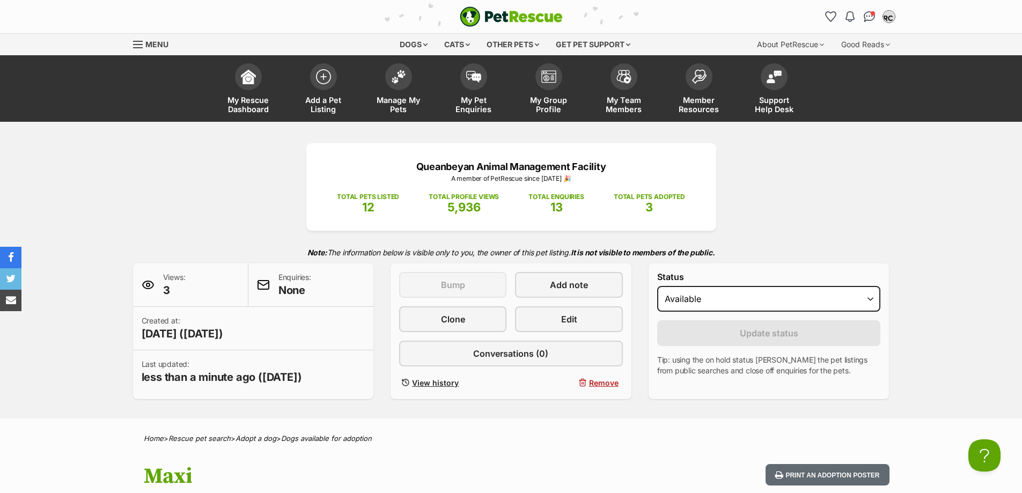
click at [562, 181] on p "A member of PetRescue since [DATE] 🎉" at bounding box center [511, 179] width 378 height 10
click at [406, 81] on span at bounding box center [398, 74] width 27 height 27
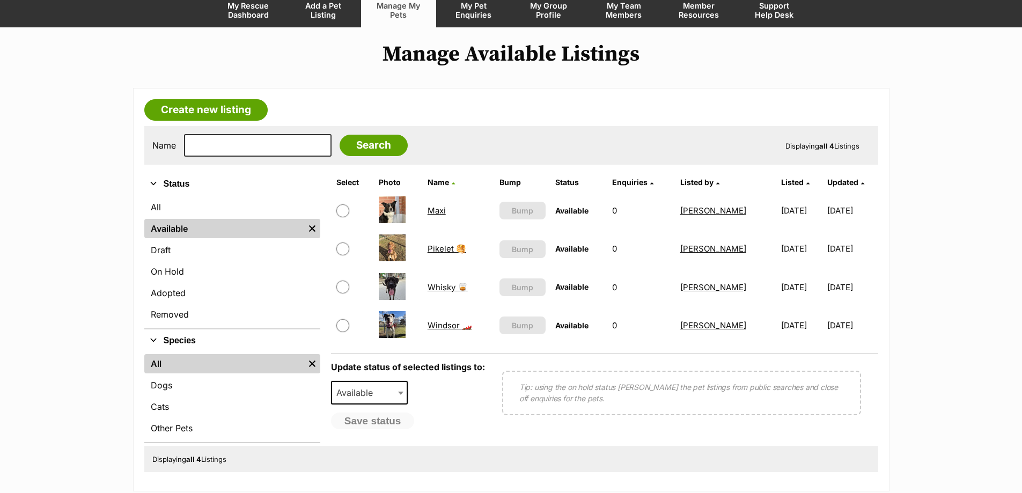
scroll to position [54, 0]
